Goal: Transaction & Acquisition: Subscribe to service/newsletter

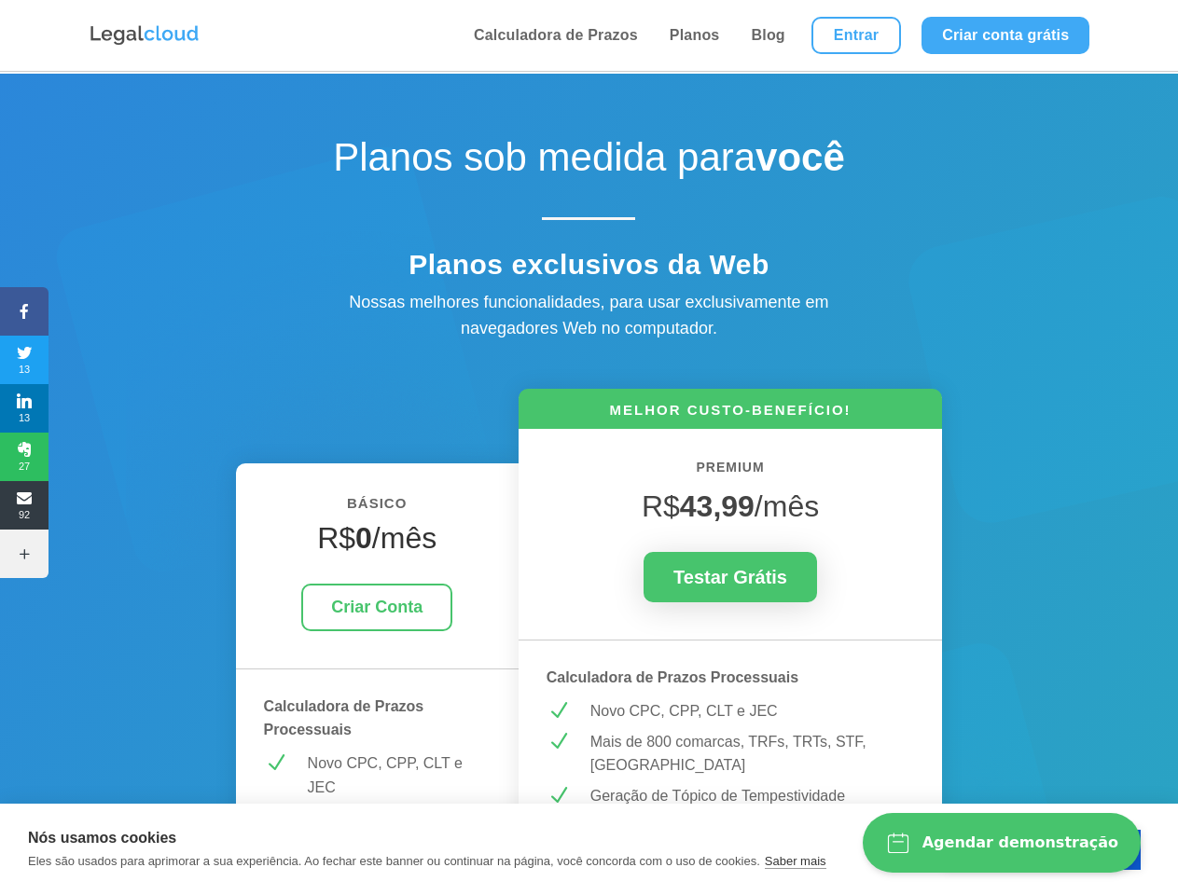
click at [24, 312] on icon at bounding box center [24, 311] width 48 height 15
click at [24, 360] on span "13" at bounding box center [24, 360] width 48 height 30
click at [24, 409] on span "13" at bounding box center [24, 409] width 48 height 30
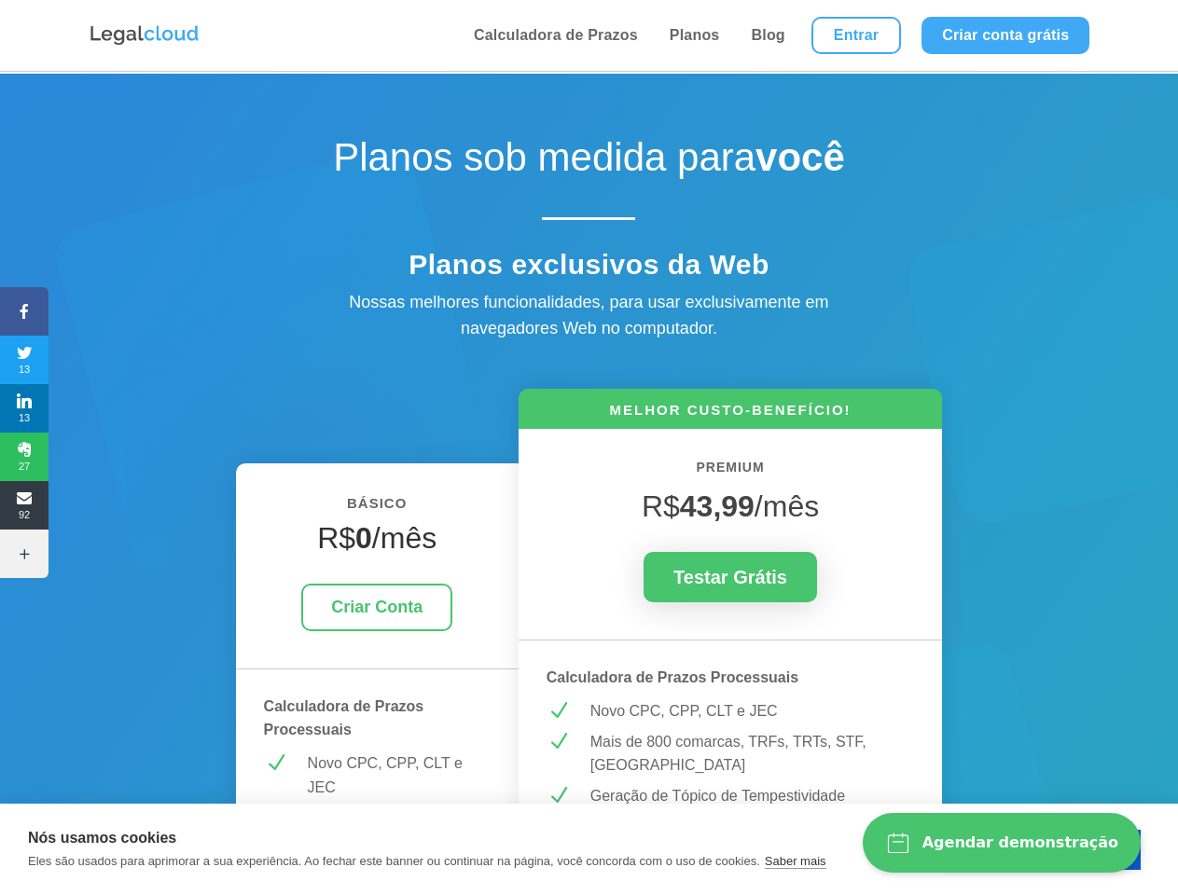
click at [24, 457] on span "27" at bounding box center [24, 457] width 48 height 30
click at [24, 505] on span "92" at bounding box center [24, 506] width 48 height 30
click at [24, 554] on icon at bounding box center [24, 554] width 48 height 15
